Goal: Task Accomplishment & Management: Manage account settings

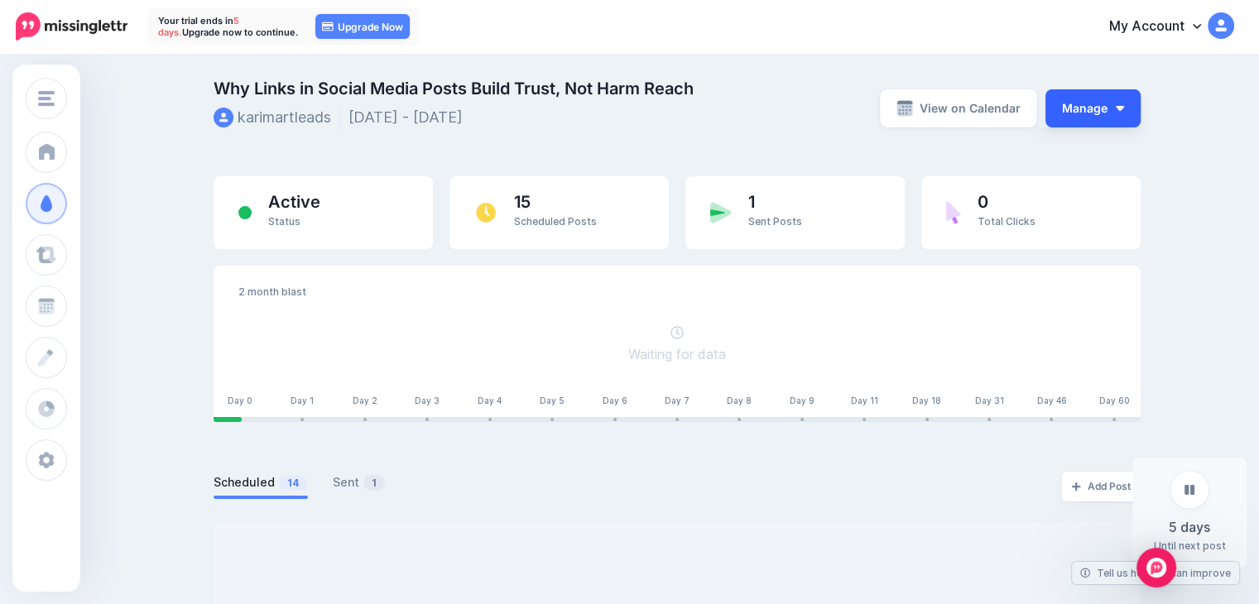
click at [1097, 120] on button "Manage" at bounding box center [1092, 108] width 95 height 38
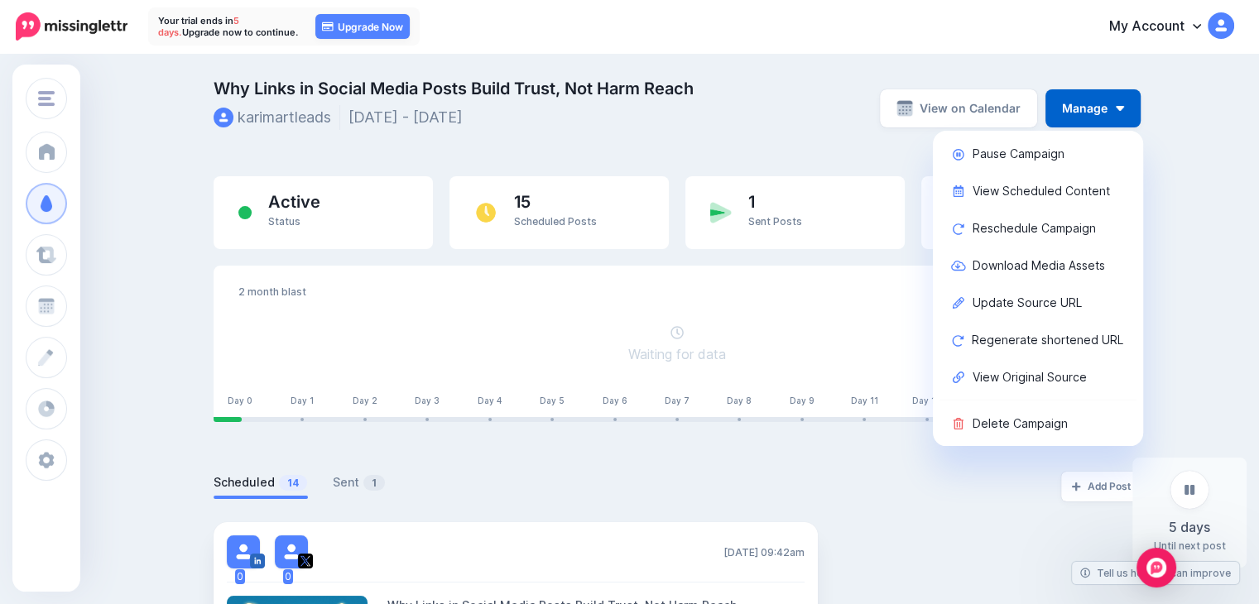
click at [722, 120] on div "Why Links in Social Media Posts Build Trust, Not Harm Reach karimartleads Sep 2…" at bounding box center [518, 107] width 635 height 55
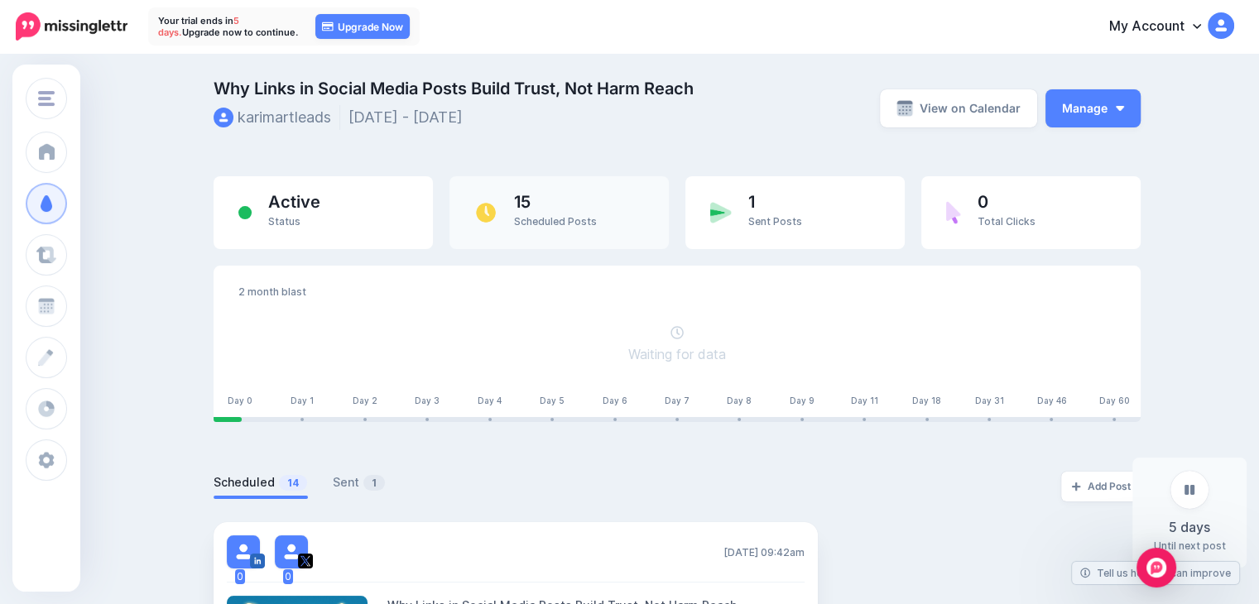
click at [599, 228] on div "15 Scheduled Posts" at bounding box center [558, 212] width 219 height 73
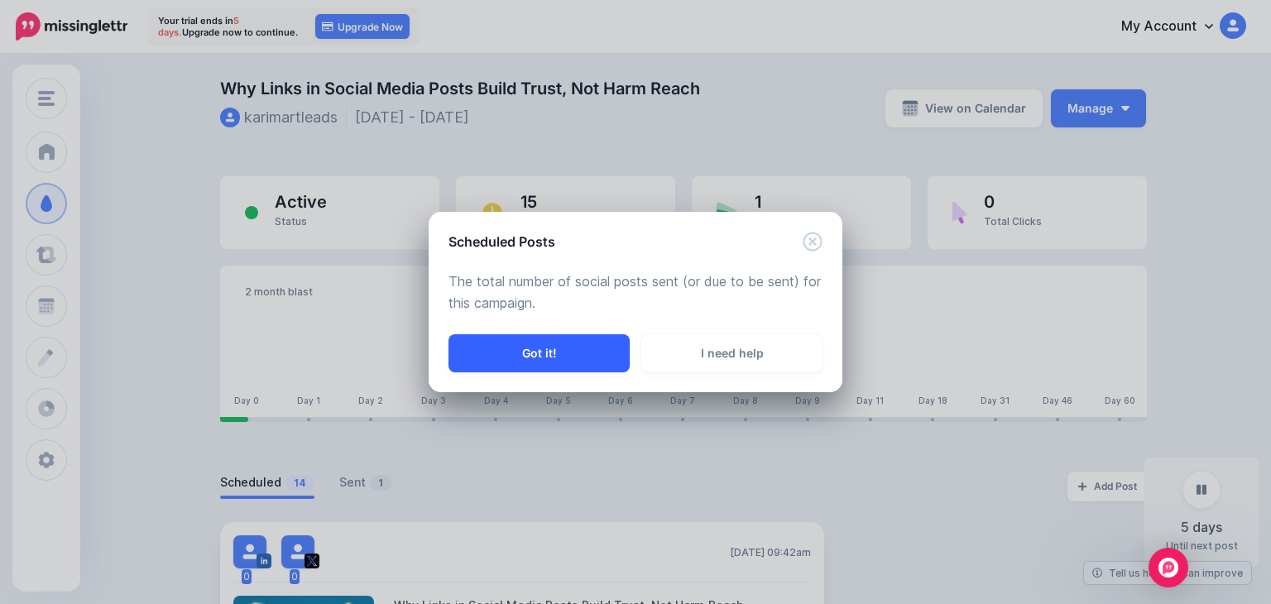
click at [602, 348] on button "Got it!" at bounding box center [539, 353] width 181 height 38
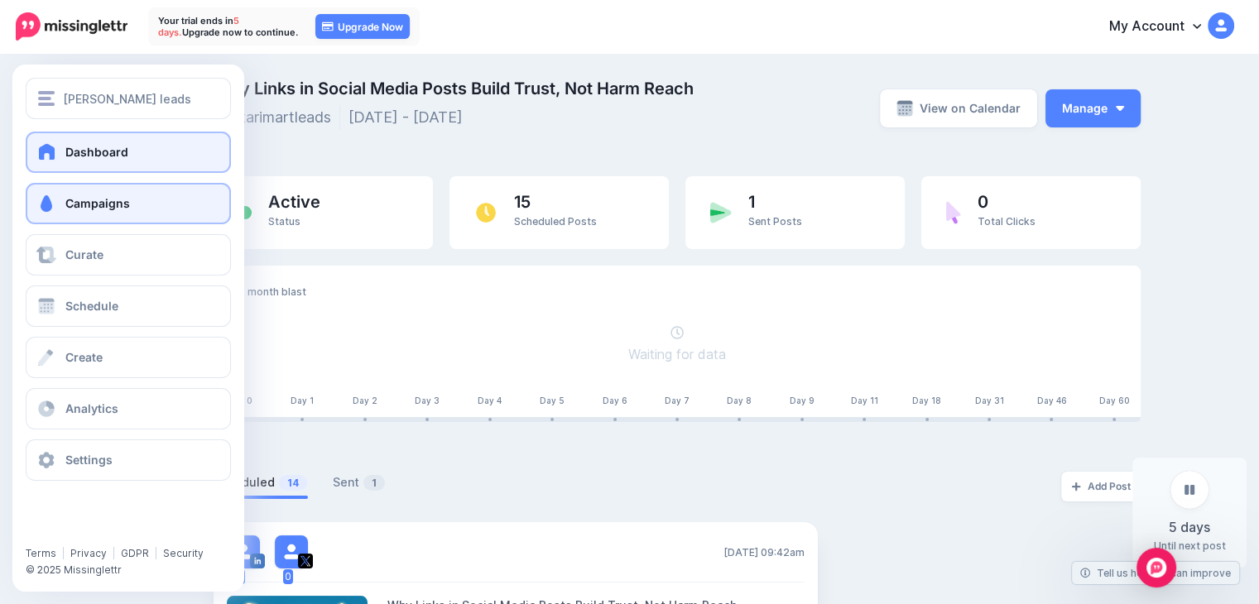
click at [58, 151] on link "Dashboard" at bounding box center [128, 152] width 205 height 41
